Goal: Information Seeking & Learning: Learn about a topic

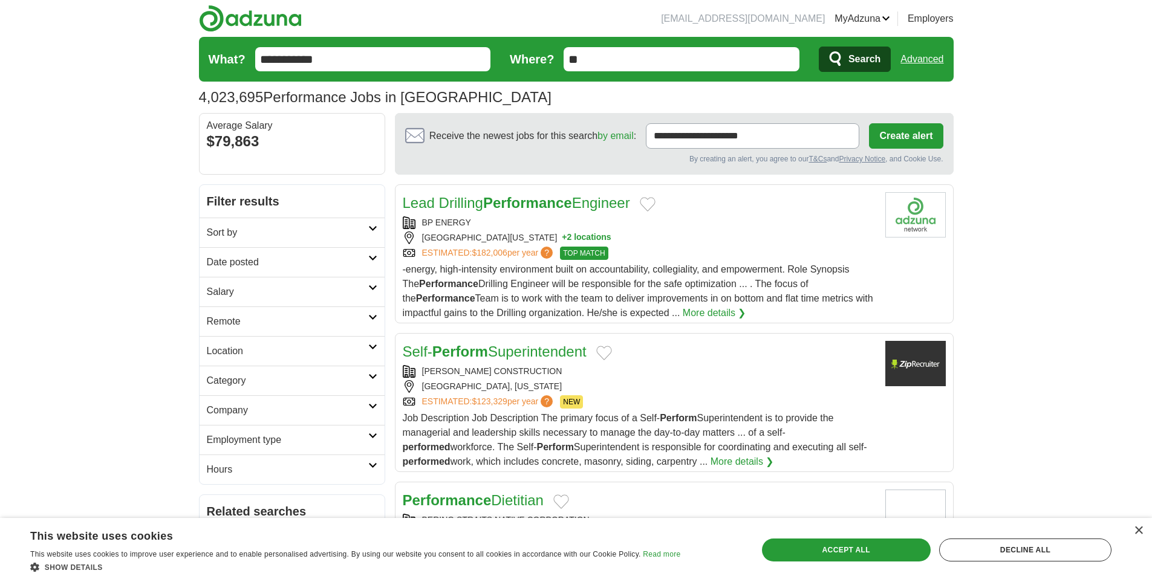
click at [931, 48] on link "Advanced" at bounding box center [921, 59] width 43 height 24
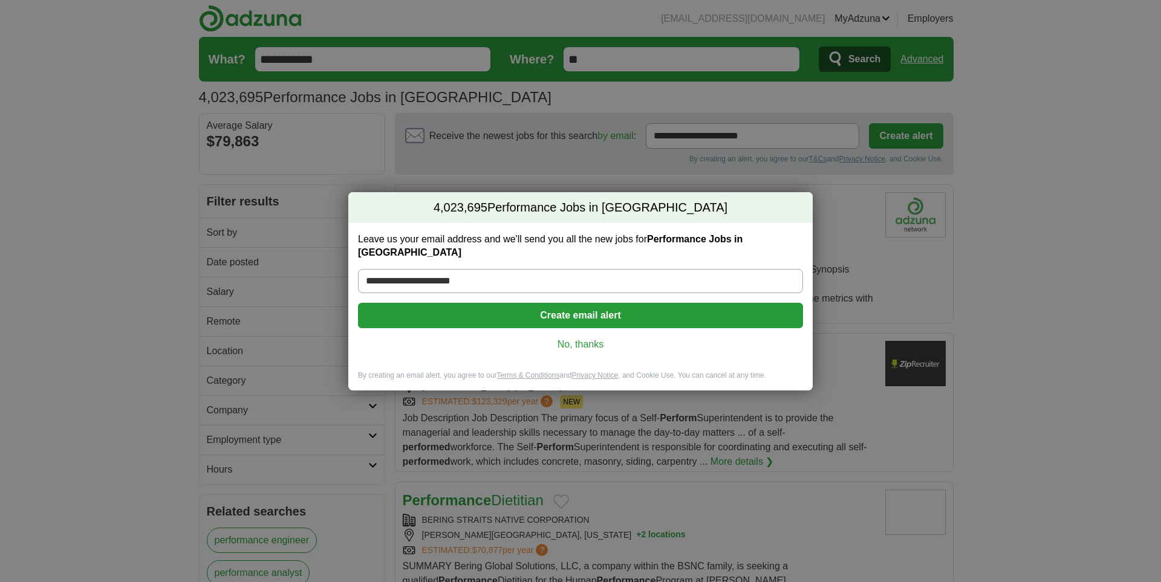
click at [586, 338] on link "No, thanks" at bounding box center [581, 344] width 426 height 13
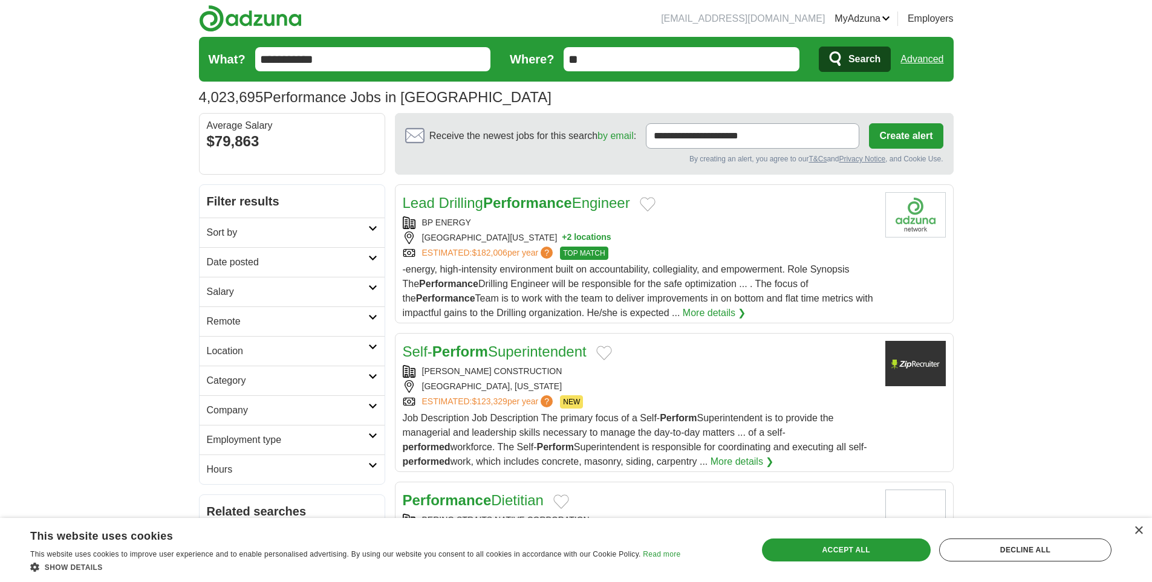
click at [519, 19] on header "[EMAIL_ADDRESS][DOMAIN_NAME] [GEOGRAPHIC_DATA] Alerts Favorites Resumes ApplyIQ…" at bounding box center [576, 56] width 755 height 113
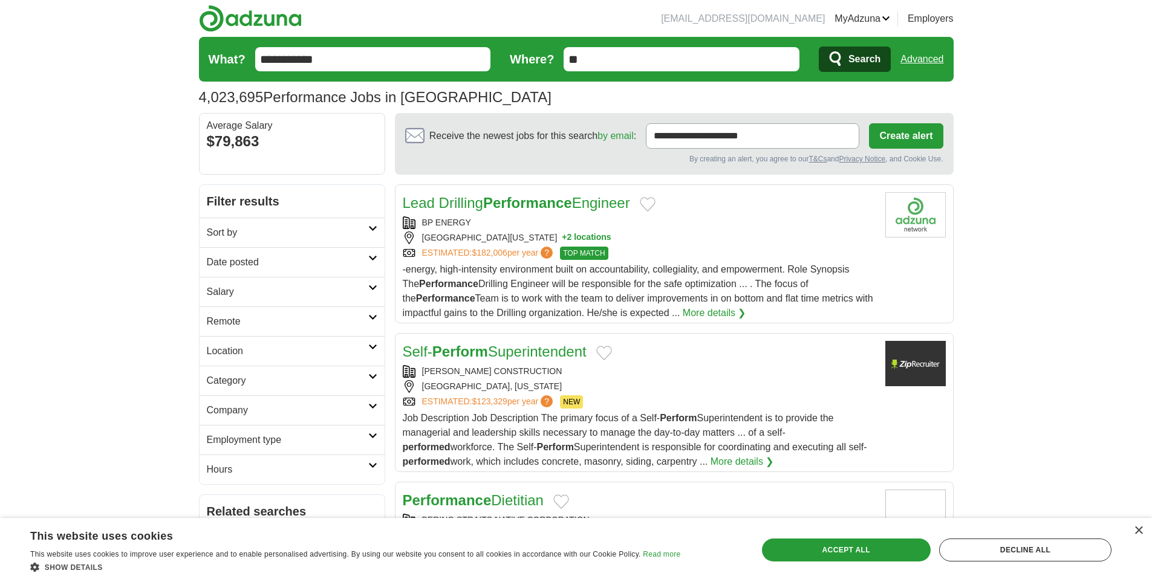
click at [484, 164] on div "By creating an alert, you agree to our T&Cs and Privacy Notice , and Cookie Use." at bounding box center [674, 159] width 538 height 11
click at [539, 96] on div "4,023,695 Performance Jobs in [GEOGRAPHIC_DATA] Average Salary: $79,863" at bounding box center [576, 97] width 755 height 22
click at [456, 164] on div "By creating an alert, you agree to our T&Cs and Privacy Notice , and Cookie Use." at bounding box center [674, 159] width 538 height 11
click at [494, 105] on div "4,023,695 Performance Jobs in [GEOGRAPHIC_DATA] Average Salary: $79,863" at bounding box center [576, 97] width 755 height 22
click at [395, 95] on h1 "4,023,695 Performance Jobs in [GEOGRAPHIC_DATA]" at bounding box center [375, 97] width 352 height 16
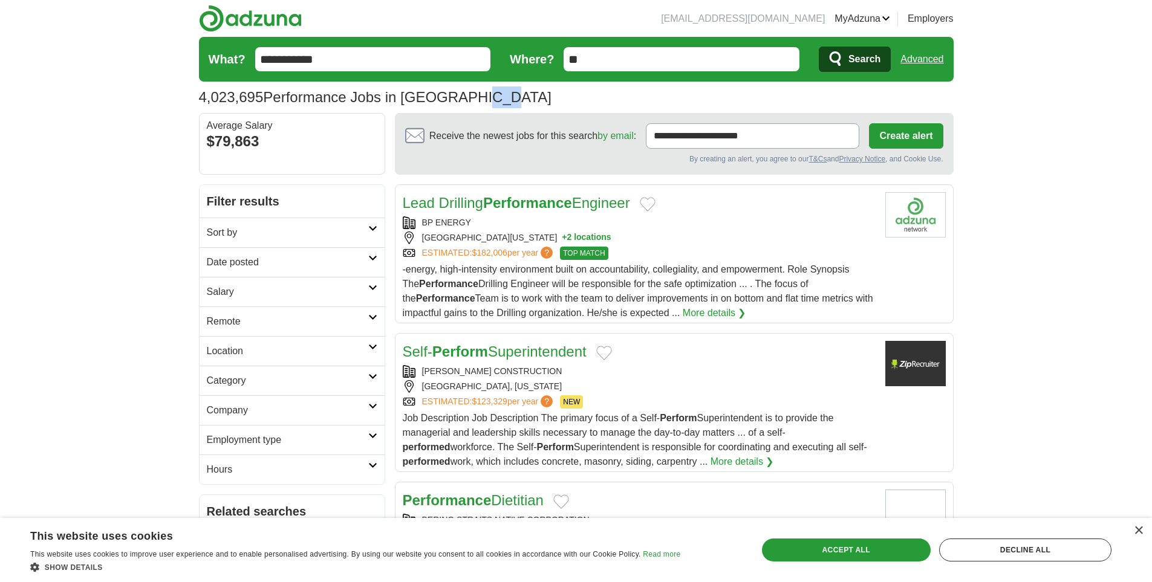
click at [395, 95] on h1 "4,023,695 Performance Jobs in [GEOGRAPHIC_DATA]" at bounding box center [375, 97] width 352 height 16
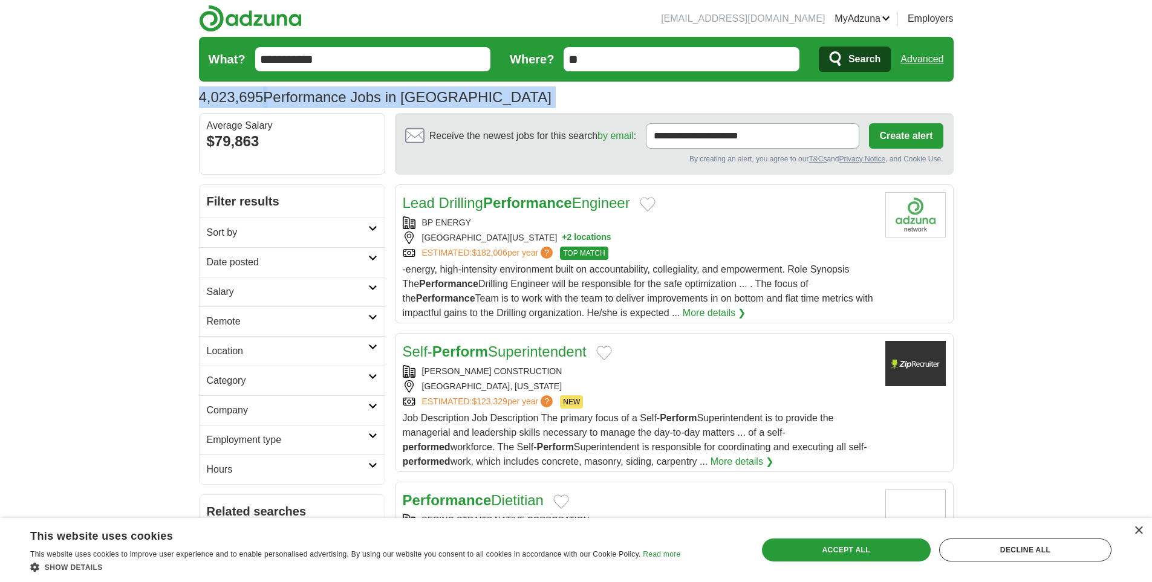
click at [395, 95] on h1 "4,023,695 Performance Jobs in [GEOGRAPHIC_DATA]" at bounding box center [375, 97] width 352 height 16
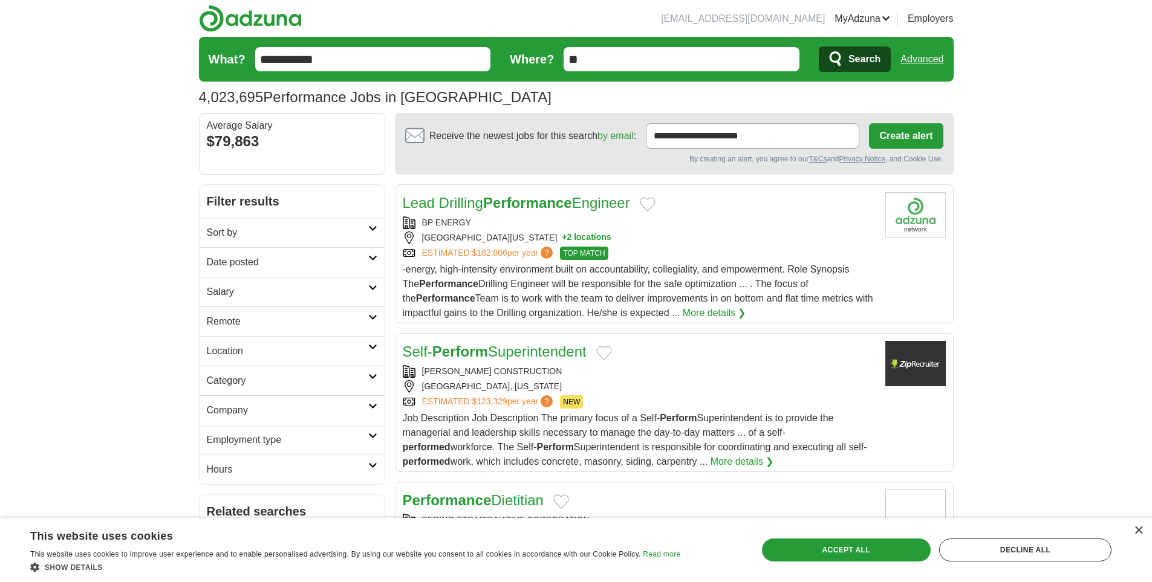
click at [495, 199] on strong "Performance" at bounding box center [527, 203] width 89 height 16
drag, startPoint x: 73, startPoint y: 209, endPoint x: 83, endPoint y: 224, distance: 18.3
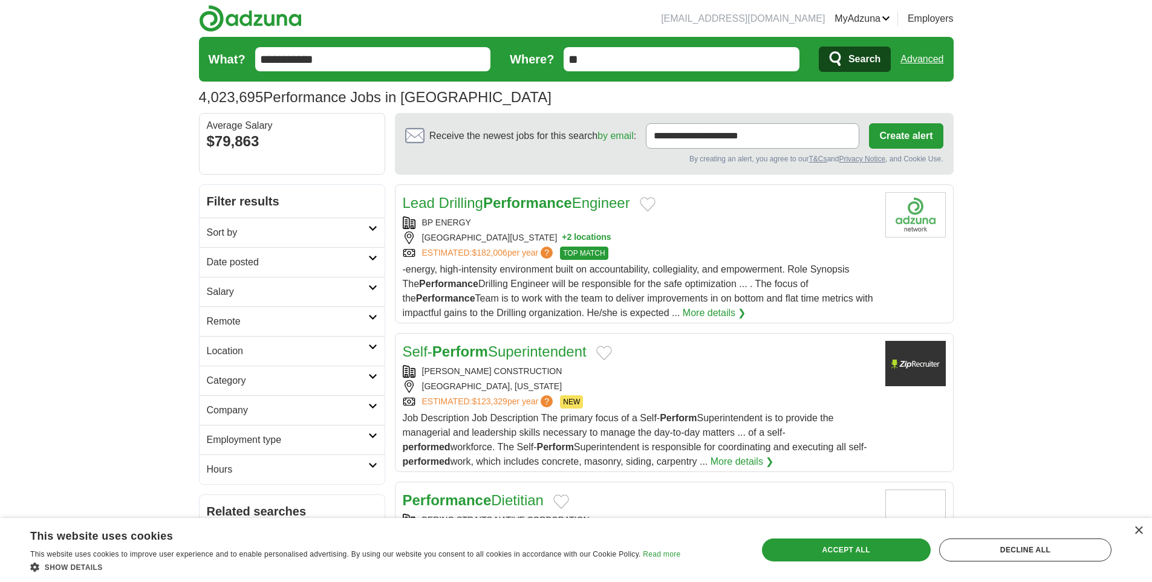
drag, startPoint x: 1037, startPoint y: 148, endPoint x: 1033, endPoint y: 137, distance: 12.2
